Goal: Transaction & Acquisition: Purchase product/service

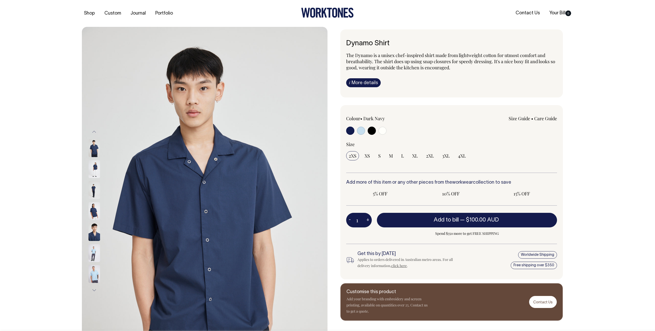
radio input "true"
select select "Off-White"
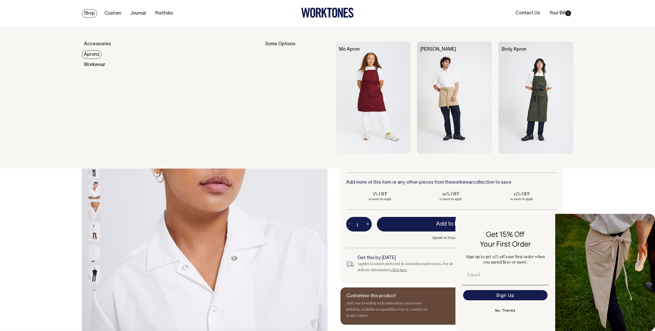
click at [93, 53] on link "Aprons" at bounding box center [91, 54] width 19 height 8
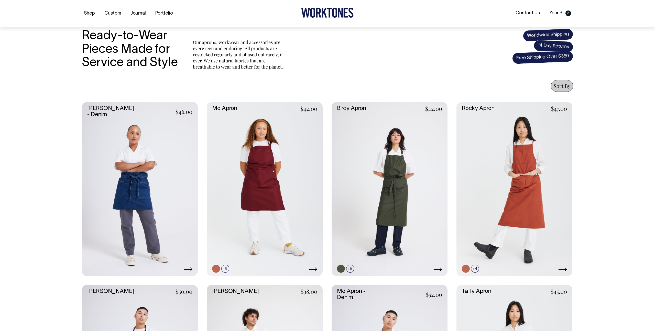
scroll to position [146, 0]
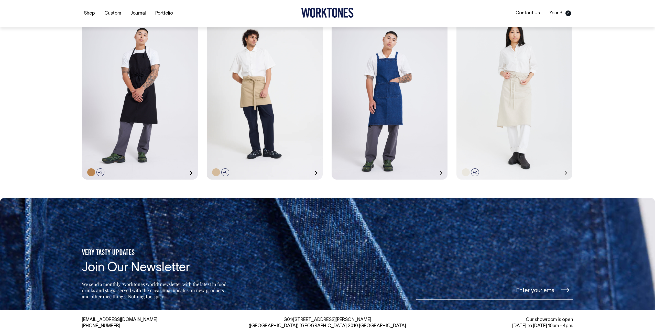
click at [388, 95] on link at bounding box center [390, 93] width 116 height 174
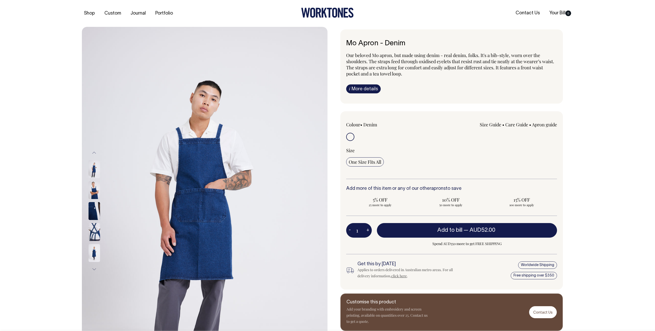
drag, startPoint x: 362, startPoint y: 231, endPoint x: 355, endPoint y: 231, distance: 6.9
click at [355, 231] on input "1" at bounding box center [359, 230] width 26 height 14
type input "4"
click at [604, 169] on div "Previous" at bounding box center [327, 211] width 655 height 369
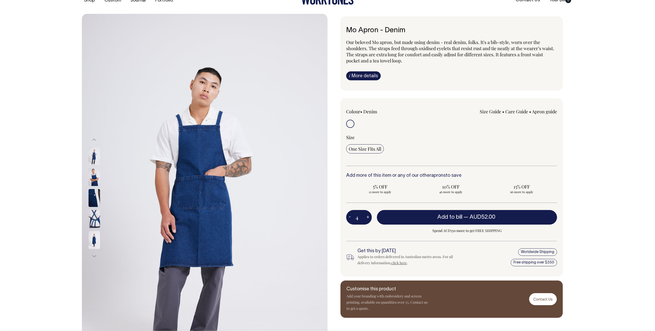
scroll to position [13, 0]
drag, startPoint x: 360, startPoint y: 219, endPoint x: 350, endPoint y: 219, distance: 9.7
click at [350, 219] on div "4 - +" at bounding box center [359, 217] width 26 height 14
click at [585, 175] on div "Previous" at bounding box center [327, 198] width 655 height 369
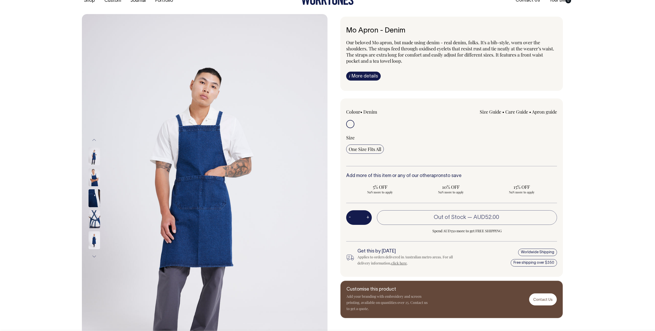
click at [361, 216] on input "number" at bounding box center [359, 217] width 26 height 14
type input "5"
click at [575, 174] on div "Previous Next i" at bounding box center [327, 198] width 507 height 369
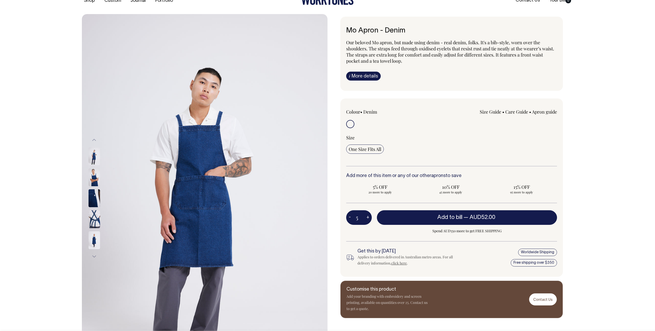
drag, startPoint x: 362, startPoint y: 219, endPoint x: 351, endPoint y: 218, distance: 11.6
click at [351, 218] on div "5 - +" at bounding box center [359, 217] width 26 height 14
type input "5"
click at [616, 72] on div "Previous" at bounding box center [327, 198] width 655 height 369
drag, startPoint x: 361, startPoint y: 220, endPoint x: 341, endPoint y: 216, distance: 19.8
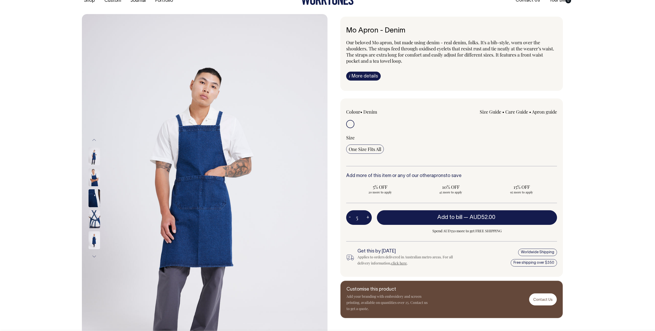
click at [341, 216] on div "Colour • Denim Size Guide Size Guide Measurement cm" at bounding box center [451, 188] width 223 height 179
click at [484, 189] on input "10% OFF 45 more to apply" at bounding box center [451, 188] width 68 height 13
radio input "true"
type input "50"
radio input "true"
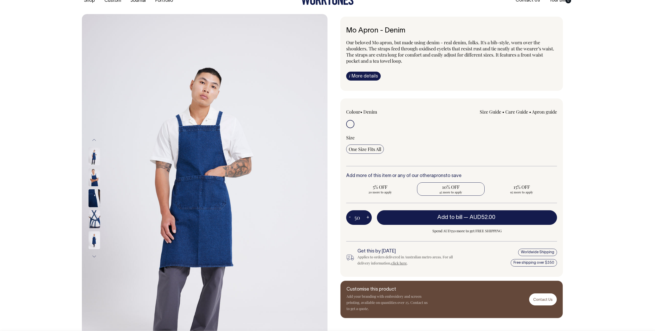
select select
type input "50"
click at [587, 186] on div "Previous" at bounding box center [327, 198] width 655 height 369
click at [504, 187] on span "15% OFF" at bounding box center [521, 187] width 63 height 6
click at [504, 187] on input "15% OFF 50 more to apply" at bounding box center [522, 188] width 68 height 13
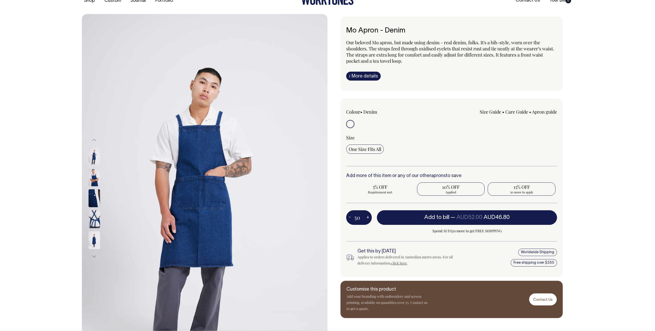
radio input "true"
type input "100"
radio input "false"
radio input "true"
select select
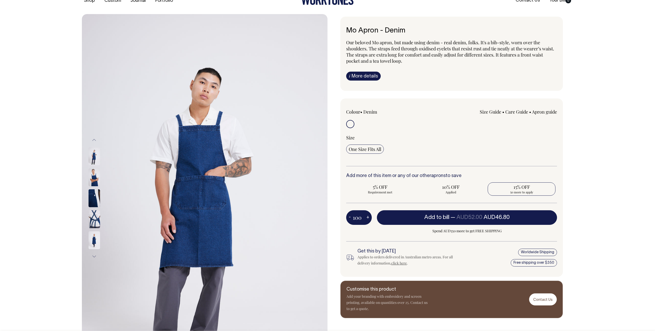
type input "100"
click at [533, 191] on span "Applied" at bounding box center [521, 192] width 63 height 4
click at [533, 191] on input "15% OFF Applied" at bounding box center [522, 188] width 68 height 13
drag, startPoint x: 597, startPoint y: 257, endPoint x: 592, endPoint y: 262, distance: 7.2
click at [592, 262] on div "Previous" at bounding box center [327, 198] width 655 height 369
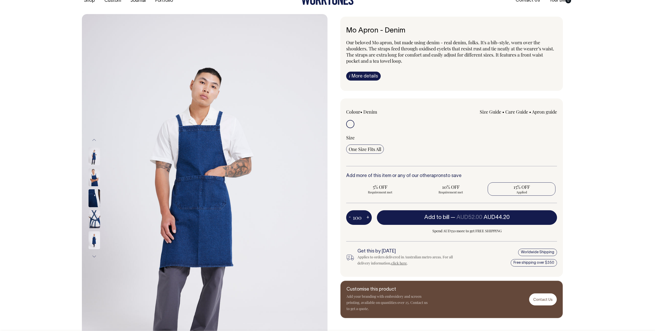
drag, startPoint x: 362, startPoint y: 218, endPoint x: 341, endPoint y: 218, distance: 20.7
click at [346, 218] on div "Colour • Denim Size Guide Size Guide Measurement cm" at bounding box center [451, 188] width 223 height 179
radio input "false"
click at [595, 165] on div "Previous" at bounding box center [327, 198] width 655 height 369
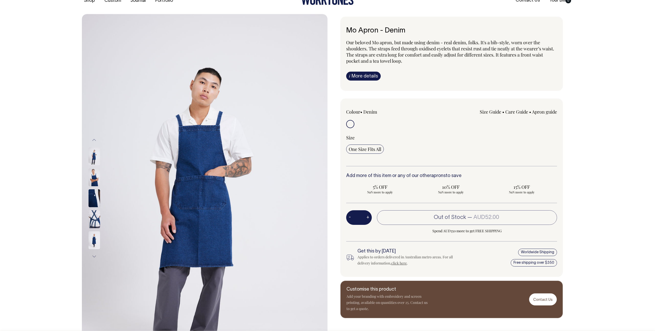
click at [354, 128] on label at bounding box center [350, 124] width 8 height 9
click at [354, 128] on input "radio" at bounding box center [350, 124] width 8 height 8
click at [353, 126] on input "radio" at bounding box center [350, 124] width 8 height 8
click at [350, 124] on input "radio" at bounding box center [350, 124] width 8 height 8
click at [366, 148] on span "One Size Fits All" at bounding box center [365, 149] width 33 height 6
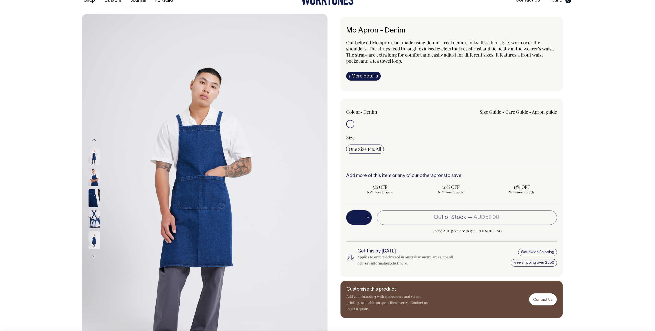
click at [366, 148] on input "One Size Fits All" at bounding box center [365, 149] width 38 height 9
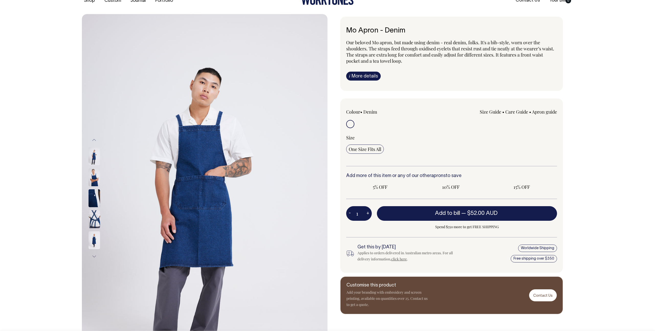
radio input "true"
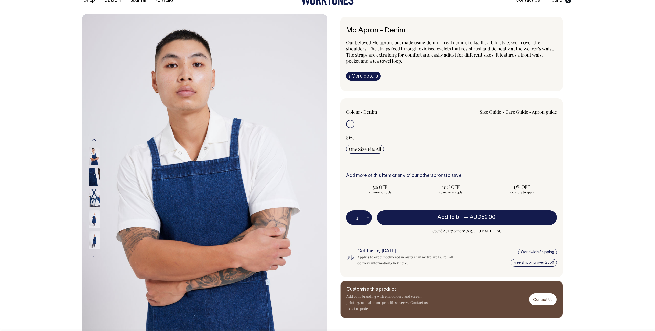
click at [367, 151] on span "One Size Fits All" at bounding box center [365, 149] width 33 height 6
click at [367, 151] on input "One Size Fits All" at bounding box center [365, 149] width 38 height 9
click at [364, 220] on input "1" at bounding box center [359, 217] width 26 height 14
click at [363, 218] on input "1" at bounding box center [359, 217] width 26 height 14
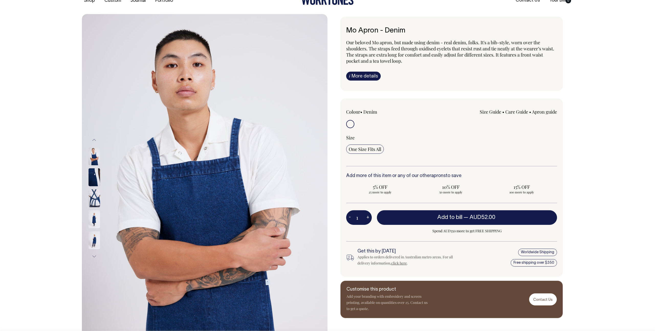
click at [364, 218] on button "+" at bounding box center [368, 218] width 8 height 10
type input "2"
drag, startPoint x: 362, startPoint y: 218, endPoint x: 357, endPoint y: 217, distance: 5.9
click at [357, 217] on input "2" at bounding box center [359, 217] width 26 height 14
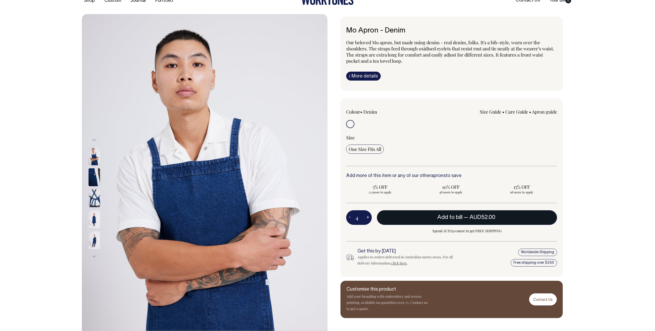
type input "4"
click at [464, 214] on button "Add to bill — AUD52.00" at bounding box center [467, 217] width 180 height 14
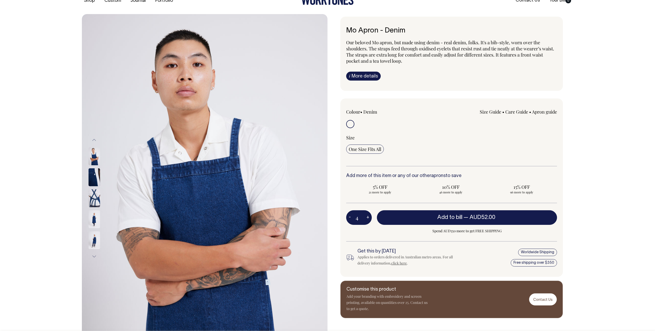
type input "1"
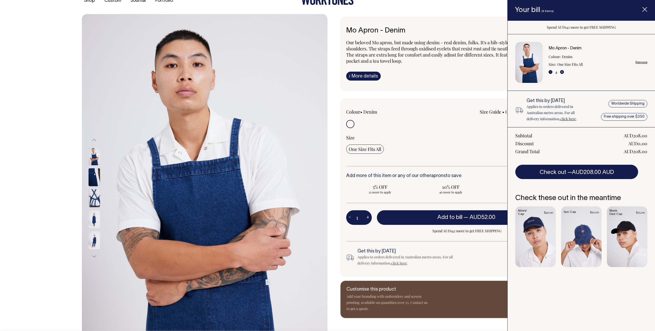
click at [435, 182] on div "Add more of this item or any of our other aprons to save 5% OFF 21 more to appl…" at bounding box center [451, 189] width 211 height 30
click at [604, 169] on button "Check out — AUD208.00 AUD" at bounding box center [576, 172] width 123 height 14
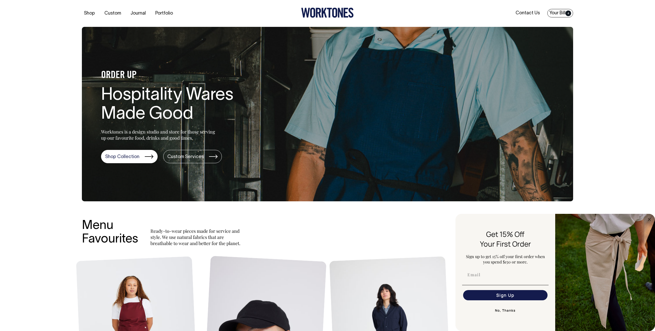
click at [563, 12] on link "Your Bill 4" at bounding box center [560, 13] width 26 height 8
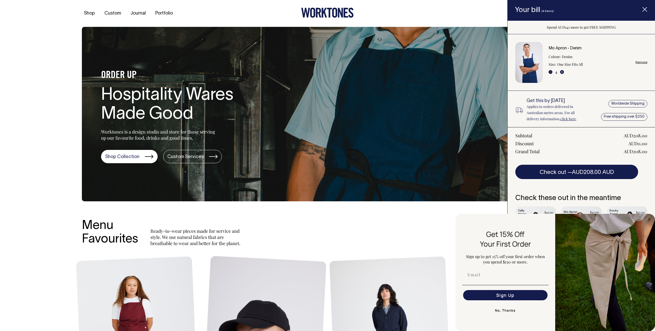
click at [445, 15] on ul "Contact Us Your Bill 4" at bounding box center [492, 13] width 164 height 6
click at [650, 10] on span "Item added to your cart" at bounding box center [645, 10] width 20 height 22
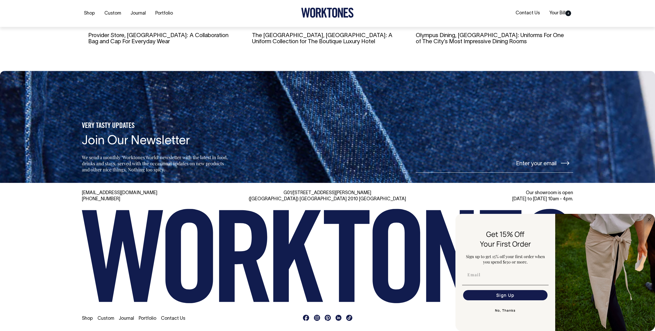
scroll to position [1161, 0]
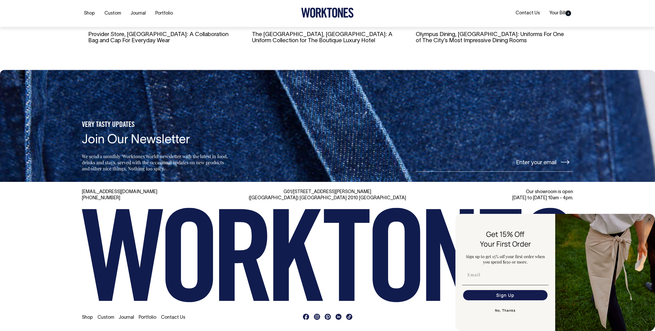
click at [501, 311] on button "No, Thanks" at bounding box center [505, 311] width 87 height 10
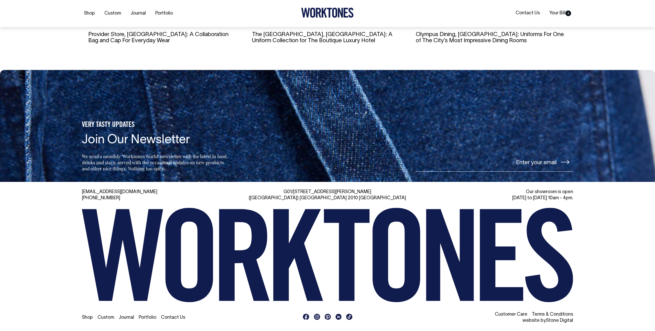
click at [170, 316] on link "Contact Us" at bounding box center [173, 318] width 24 height 4
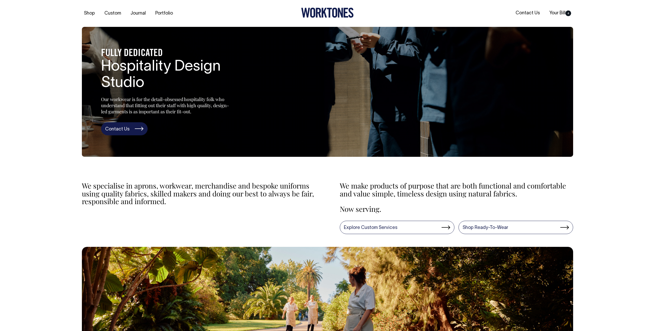
click at [119, 128] on link "Contact Us" at bounding box center [124, 128] width 47 height 13
click at [156, 14] on link "Portfolio" at bounding box center [164, 13] width 22 height 8
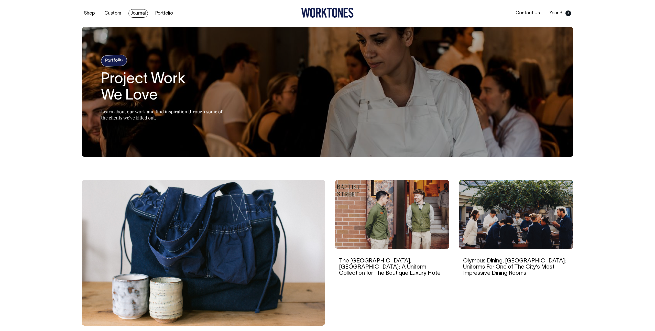
click at [131, 11] on link "Journal" at bounding box center [137, 13] width 19 height 8
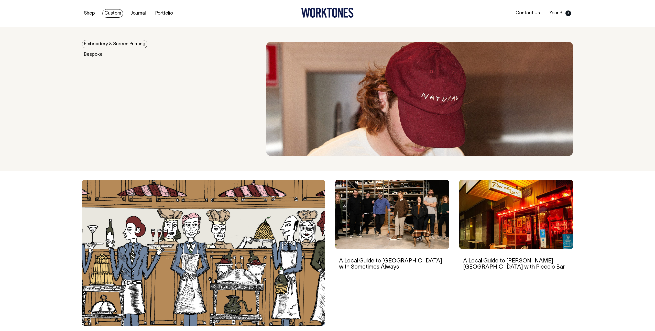
click at [114, 42] on link "Embroidery & Screen Printing" at bounding box center [115, 44] width 66 height 8
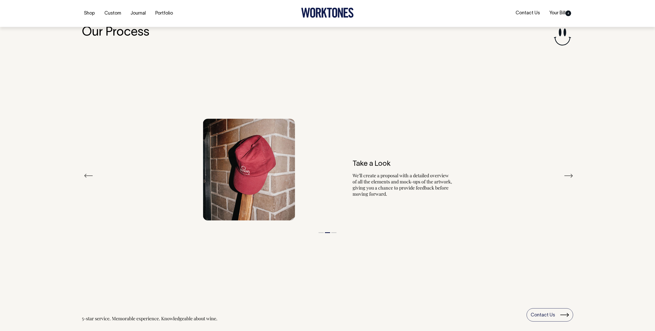
scroll to position [623, 0]
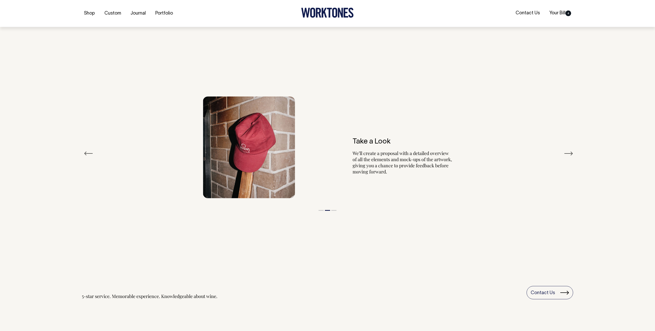
click at [636, 160] on div "Our Process Previous Check-In After you get in touch, we will meet with you to …" at bounding box center [327, 164] width 655 height 367
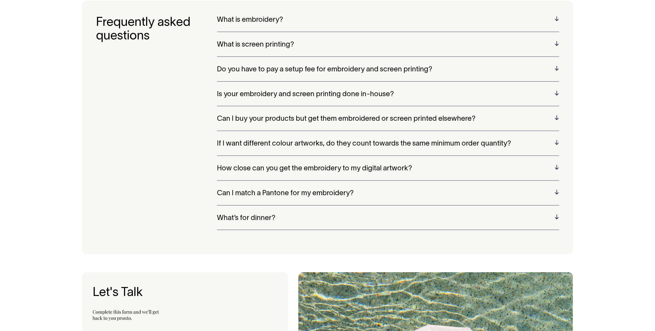
scroll to position [1199, 0]
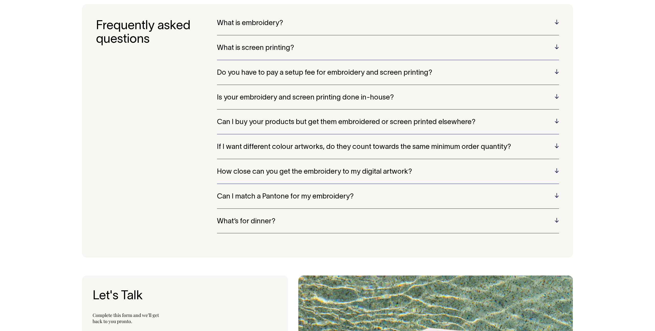
click at [388, 105] on div "Is your embroidery and screen printing done in-house? No, we use trusted suppli…" at bounding box center [388, 102] width 342 height 16
click at [382, 96] on h5 "Is your embroidery and screen printing done in-house?" at bounding box center [388, 98] width 342 height 8
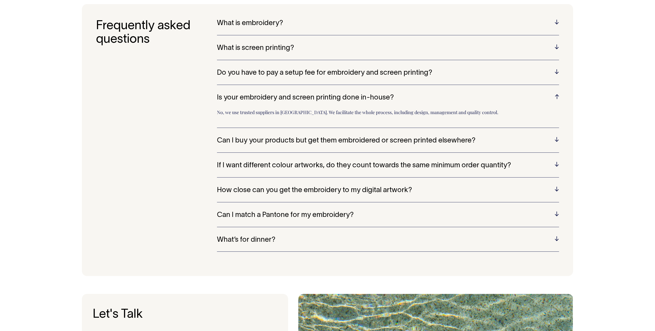
click at [620, 165] on div "Frequently asked questions What is embroidery? Embroidery is a technique that i…" at bounding box center [327, 140] width 655 height 272
click at [262, 81] on div "Do you have to pay a setup fee for embroidery and screen printing? Yes, both se…" at bounding box center [388, 77] width 342 height 16
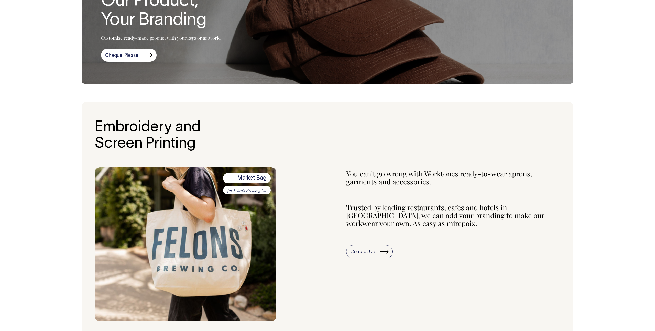
scroll to position [0, 0]
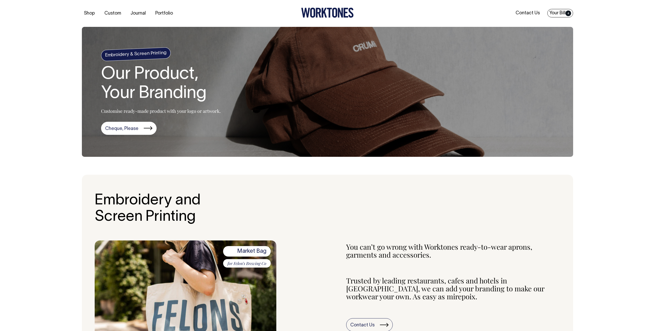
click at [563, 12] on link "Your Bill 4" at bounding box center [560, 13] width 26 height 8
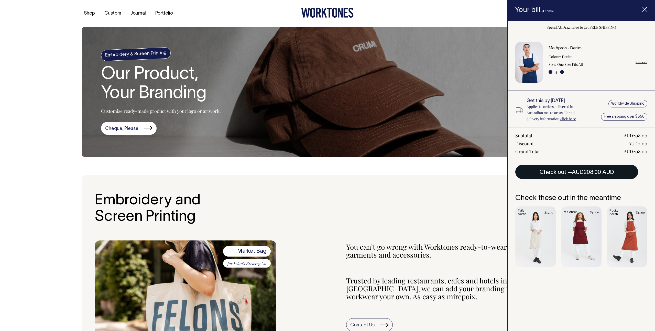
click at [583, 177] on button "Check out — AUD208.00 AUD" at bounding box center [576, 172] width 123 height 14
click at [583, 175] on span "AUD208.00 AUD" at bounding box center [593, 172] width 42 height 5
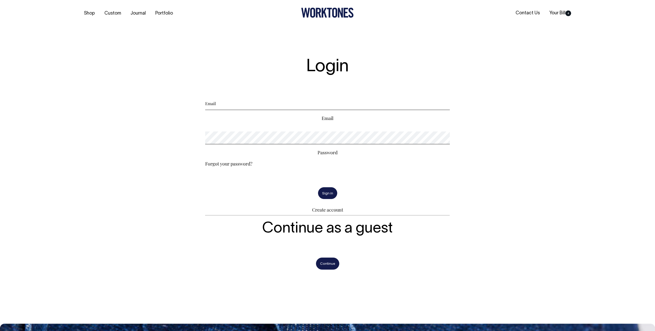
drag, startPoint x: 270, startPoint y: 112, endPoint x: 268, endPoint y: 110, distance: 2.7
click at [270, 111] on div "Email" at bounding box center [327, 109] width 245 height 24
click at [268, 109] on input "Email" at bounding box center [327, 103] width 245 height 13
type input "info@machinescreenprinters.com.au"
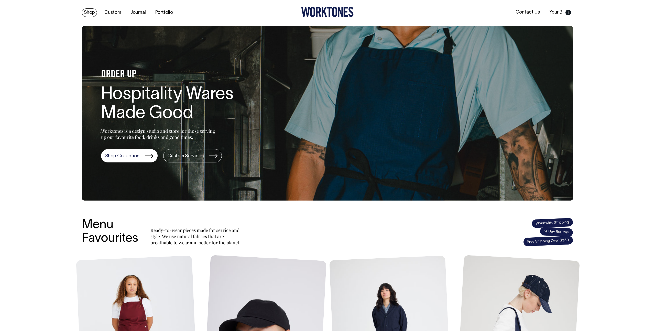
scroll to position [0, 0]
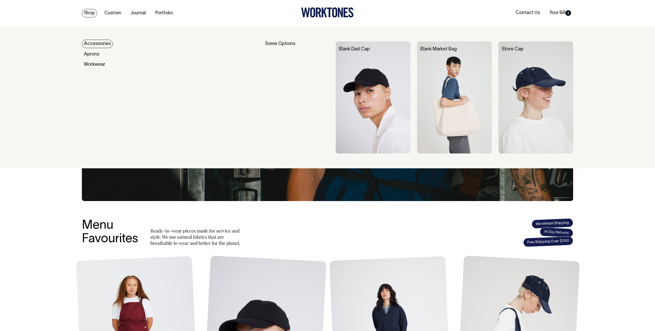
click at [91, 11] on link "Shop" at bounding box center [89, 13] width 15 height 8
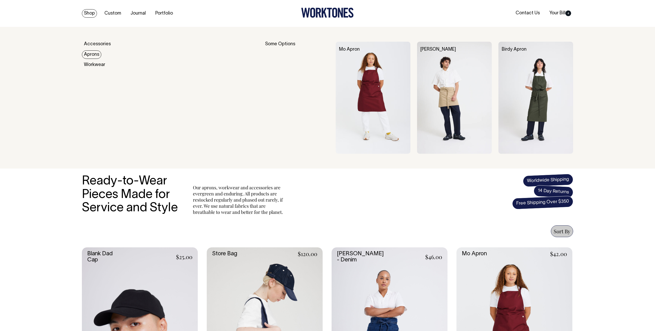
click at [92, 51] on link "Aprons" at bounding box center [91, 54] width 19 height 8
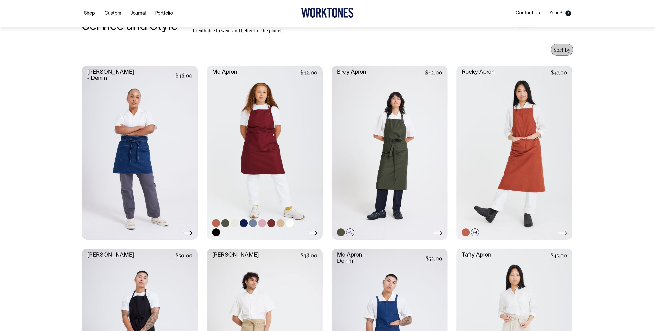
scroll to position [182, 0]
click at [281, 138] on link at bounding box center [265, 153] width 116 height 174
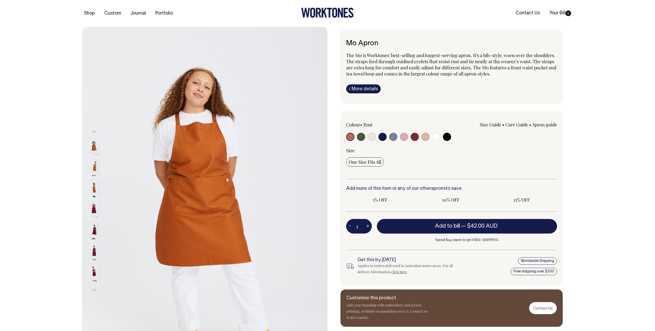
click at [360, 138] on input "radio" at bounding box center [361, 137] width 8 height 8
radio input "true"
click at [360, 138] on input "radio" at bounding box center [361, 137] width 8 height 8
click at [362, 139] on input "radio" at bounding box center [361, 137] width 8 height 8
click at [516, 198] on span "15% OFF" at bounding box center [521, 200] width 63 height 6
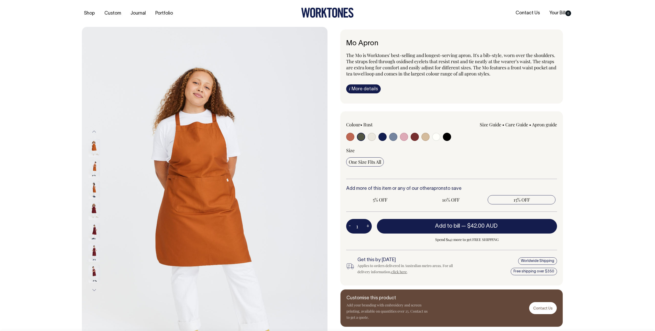
click at [516, 198] on input "15% OFF" at bounding box center [522, 199] width 68 height 9
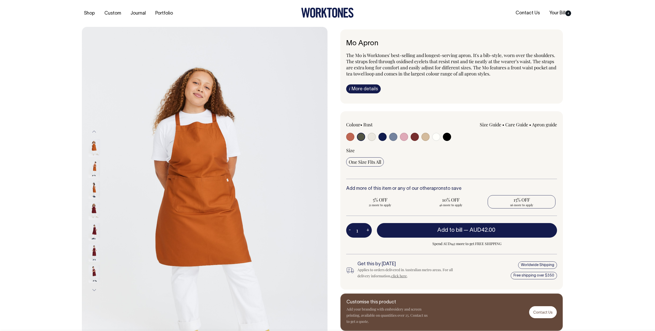
click at [525, 203] on span "96 more to apply" at bounding box center [521, 205] width 63 height 4
click at [525, 203] on input "15% OFF 96 more to apply" at bounding box center [522, 201] width 68 height 13
radio input "true"
type input "96"
radio input "true"
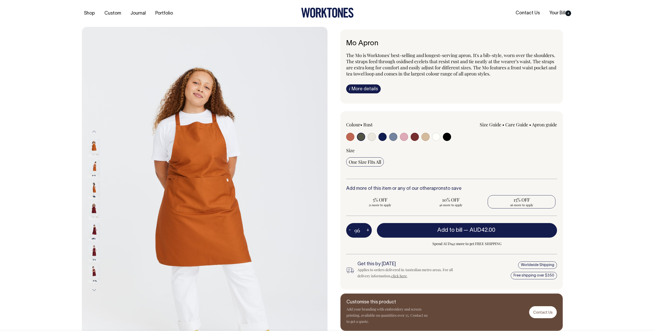
select select
type input "96"
click at [524, 200] on span "15% OFF" at bounding box center [521, 200] width 63 height 6
click at [524, 200] on input "15% OFF Applied" at bounding box center [522, 201] width 68 height 13
click at [564, 195] on div "Mo Apron The Mo is Worktones' best-selling and longest-serving apron. It's a bi…" at bounding box center [451, 180] width 246 height 302
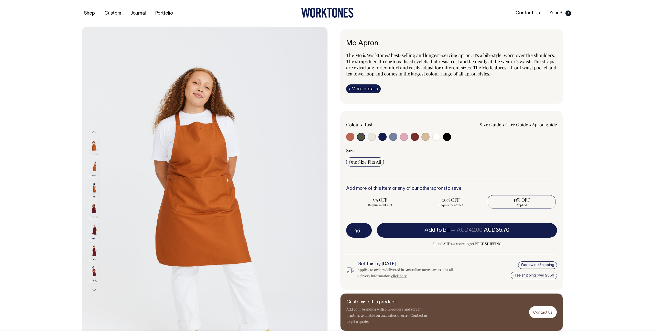
click at [524, 198] on span "15% OFF" at bounding box center [521, 200] width 63 height 6
click at [524, 198] on input "15% OFF Applied" at bounding box center [522, 201] width 68 height 13
drag, startPoint x: 360, startPoint y: 230, endPoint x: 349, endPoint y: 229, distance: 10.8
click at [349, 229] on div "96 - +" at bounding box center [359, 230] width 26 height 14
type input "9"
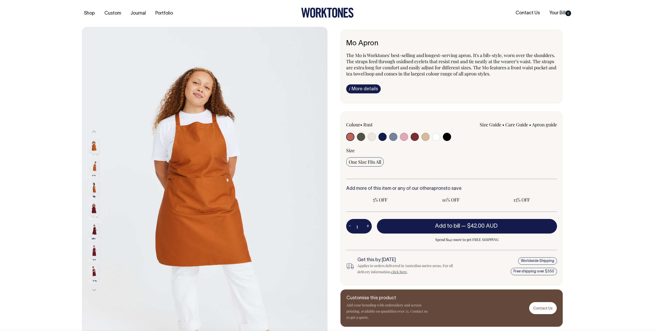
radio input "true"
select select "Olive"
